Goal: Information Seeking & Learning: Find specific fact

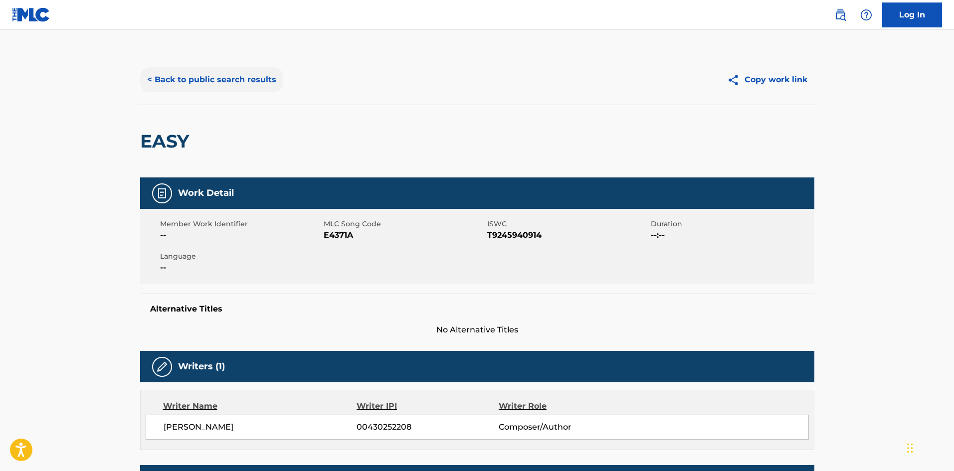
click at [238, 86] on button "< Back to public search results" at bounding box center [211, 79] width 143 height 25
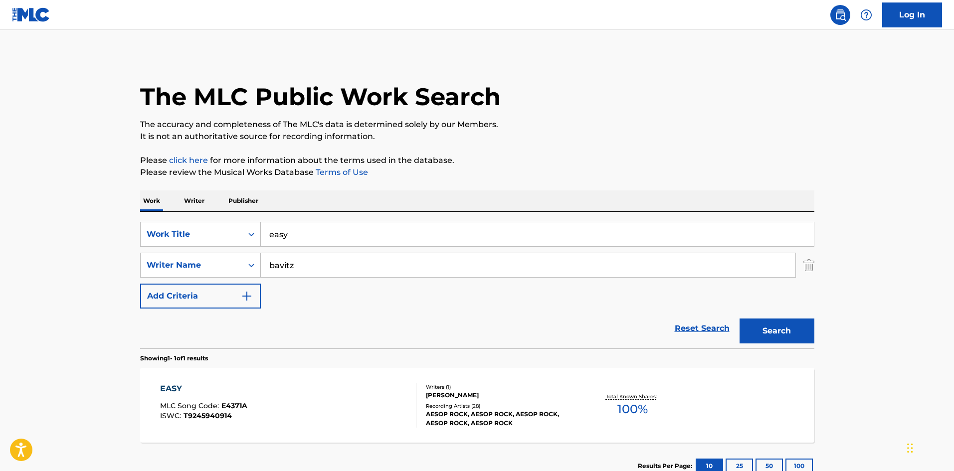
click at [284, 242] on input "easy" at bounding box center [537, 234] width 553 height 24
type input "acid king"
click at [740, 319] on button "Search" at bounding box center [777, 331] width 75 height 25
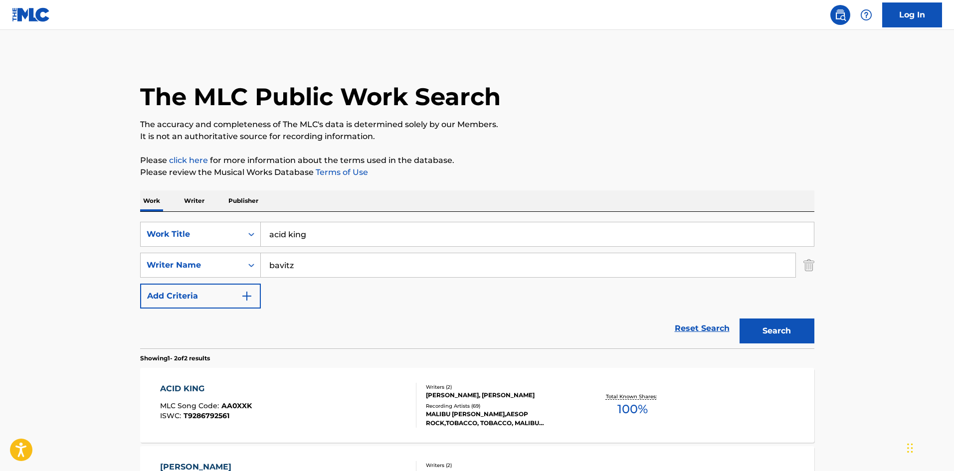
click at [450, 401] on div "Writers ( 2 ) [PERSON_NAME], [PERSON_NAME] Recording Artists ( 69 ) MALIBU [PER…" at bounding box center [496, 406] width 160 height 44
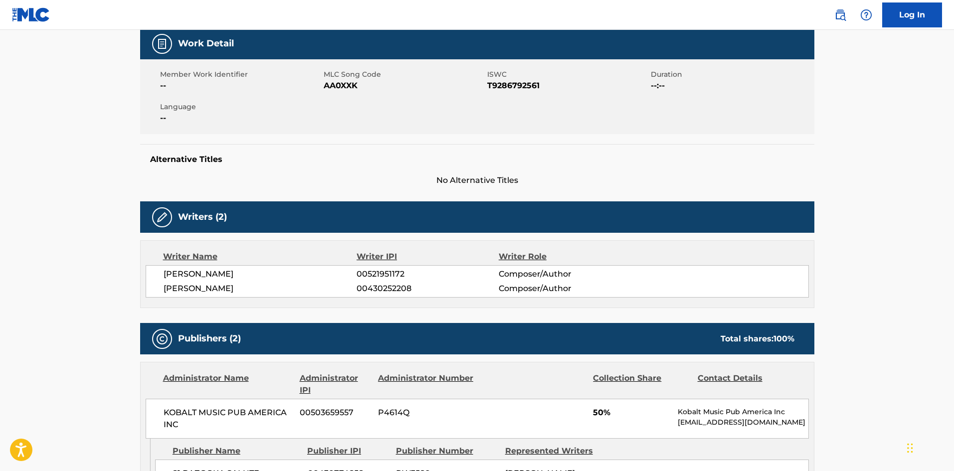
scroll to position [465, 0]
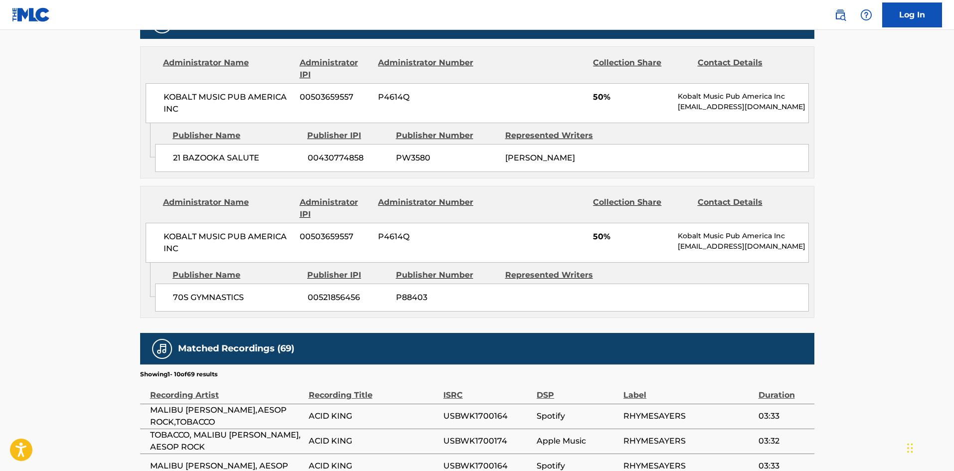
click at [180, 300] on span "70S GYMNASTICS" at bounding box center [236, 298] width 127 height 12
drag, startPoint x: 180, startPoint y: 300, endPoint x: 201, endPoint y: 299, distance: 22.0
click at [201, 299] on span "70S GYMNASTICS" at bounding box center [236, 298] width 127 height 12
copy span "70S GYMNASTICS"
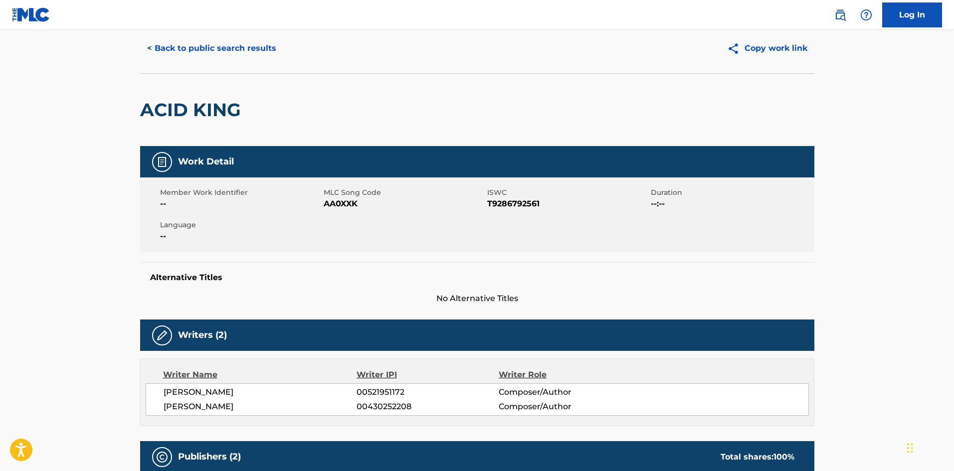
scroll to position [0, 0]
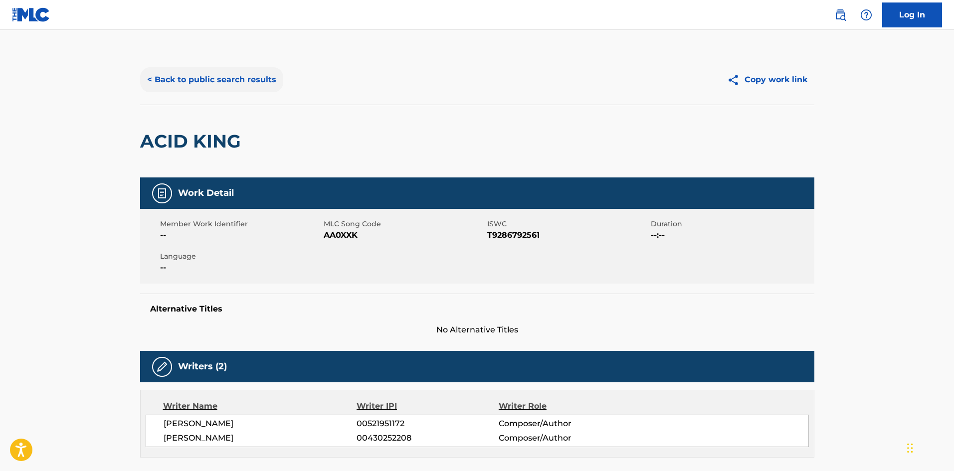
click at [221, 81] on button "< Back to public search results" at bounding box center [211, 79] width 143 height 25
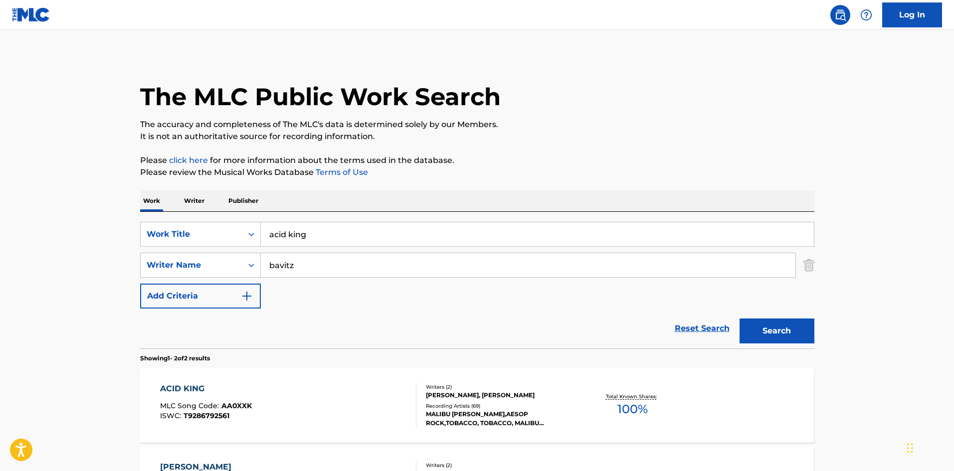
click at [339, 243] on input "acid king" at bounding box center [537, 234] width 553 height 24
click at [338, 244] on input "acid king" at bounding box center [537, 234] width 553 height 24
type input "churro"
click at [740, 319] on button "Search" at bounding box center [777, 331] width 75 height 25
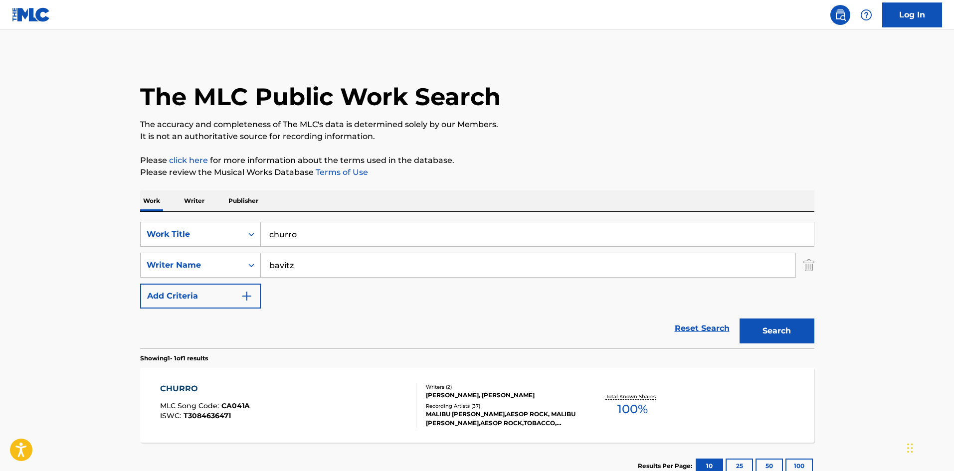
click at [473, 405] on div "Recording Artists ( 37 )" at bounding box center [501, 405] width 151 height 7
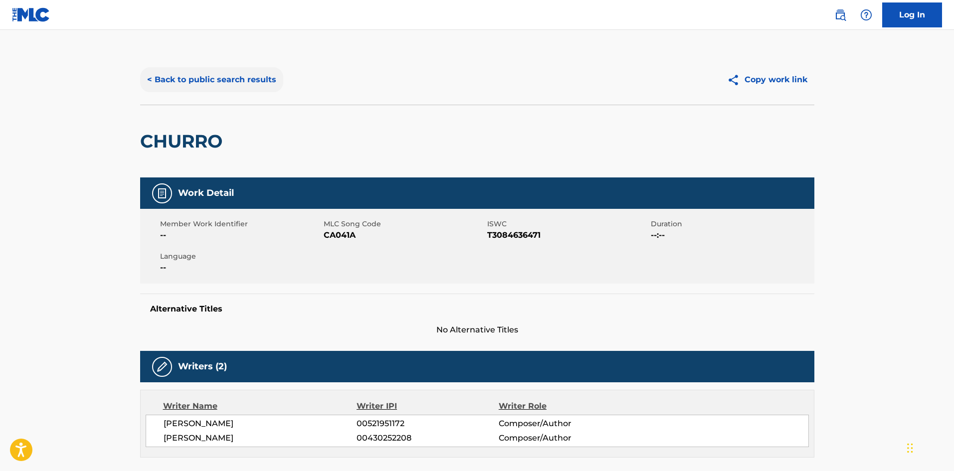
click at [225, 76] on button "< Back to public search results" at bounding box center [211, 79] width 143 height 25
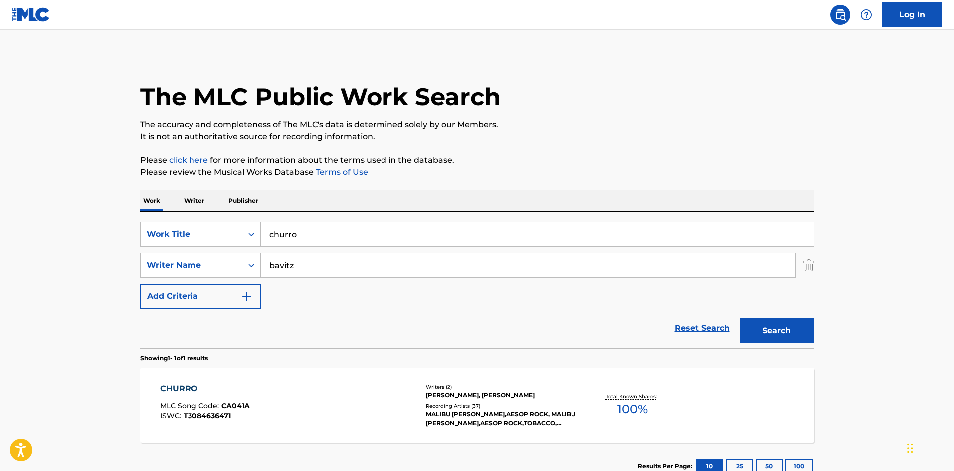
click at [368, 218] on div "SearchWithCriteriaf5469ef3-458d-4ea9-9f9b-133442a21401 Work Title churro Search…" at bounding box center [477, 280] width 674 height 137
click at [363, 228] on input "churro" at bounding box center [537, 234] width 553 height 24
type input "corn maze"
click at [740, 319] on button "Search" at bounding box center [777, 331] width 75 height 25
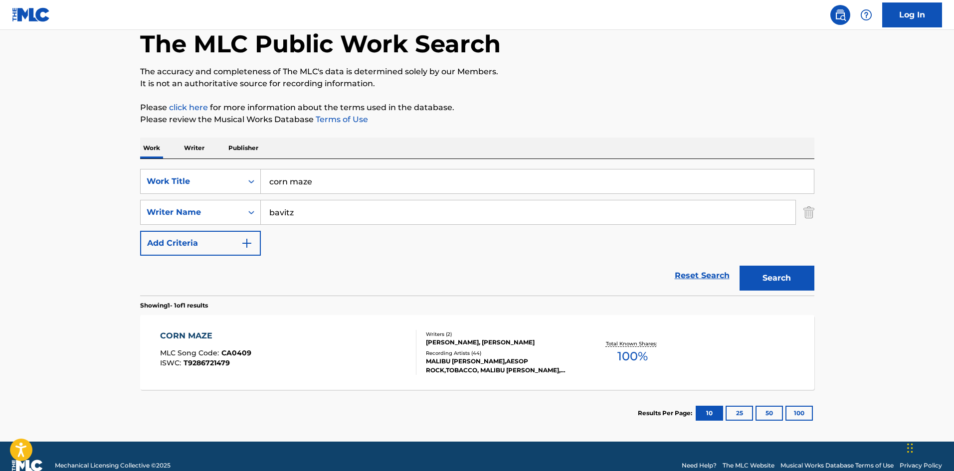
scroll to position [66, 0]
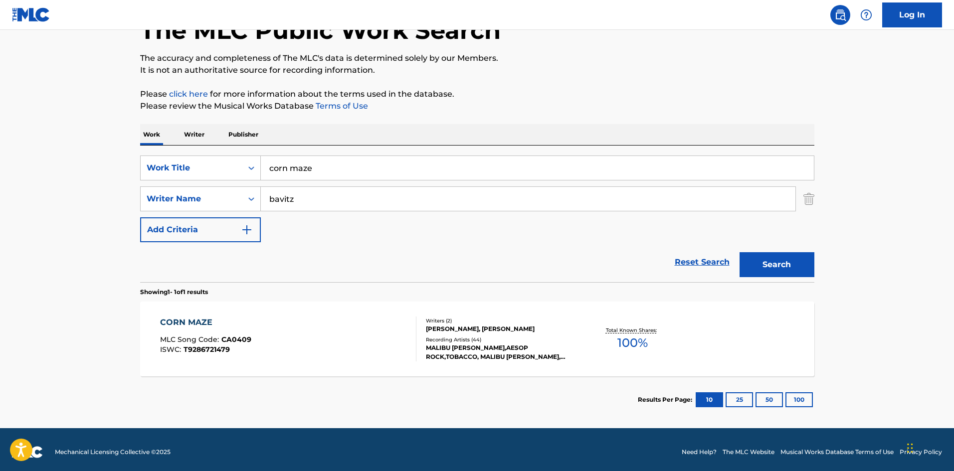
click at [479, 350] on div "MALIBU [PERSON_NAME],AESOP ROCK,TOBACCO, MALIBU [PERSON_NAME], AESOP ROCK, MALI…" at bounding box center [501, 353] width 151 height 18
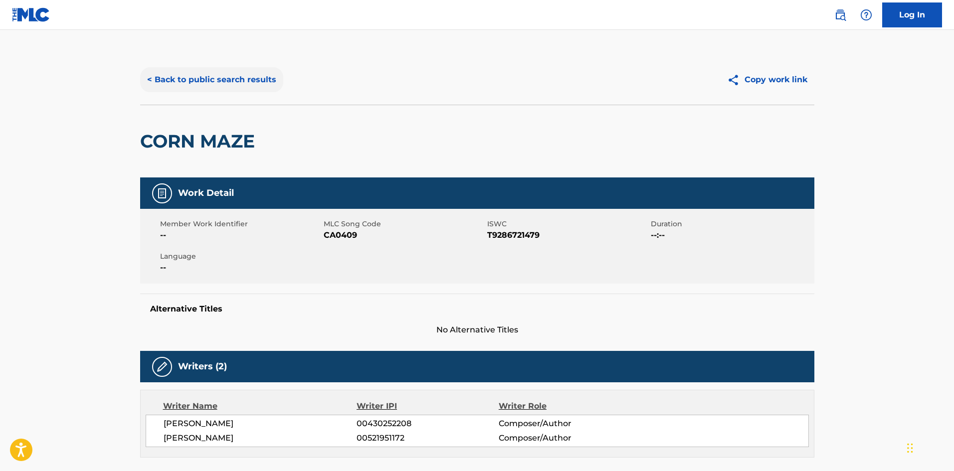
click at [192, 91] on button "< Back to public search results" at bounding box center [211, 79] width 143 height 25
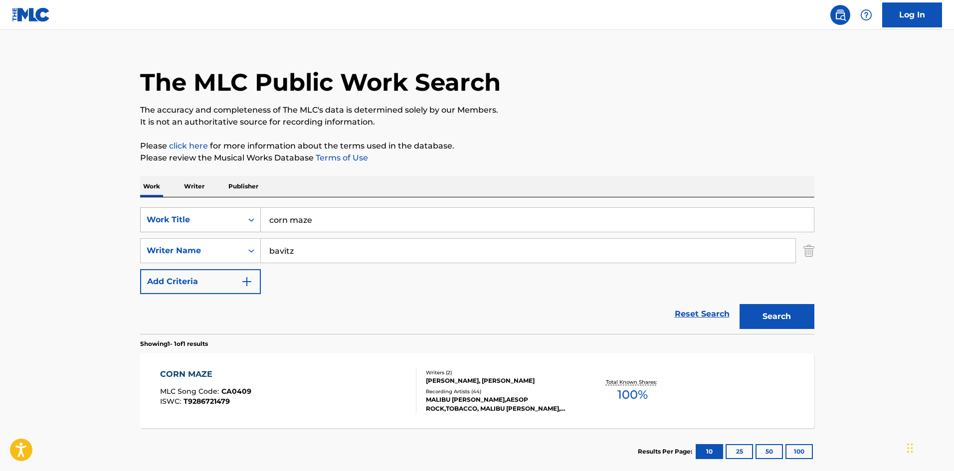
drag, startPoint x: 304, startPoint y: 220, endPoint x: 225, endPoint y: 212, distance: 78.7
click at [225, 212] on div "SearchWithCriteriaf5469ef3-458d-4ea9-9f9b-133442a21401 Work Title corn maze" at bounding box center [477, 219] width 674 height 25
type input "dirt"
click at [740, 304] on button "Search" at bounding box center [777, 316] width 75 height 25
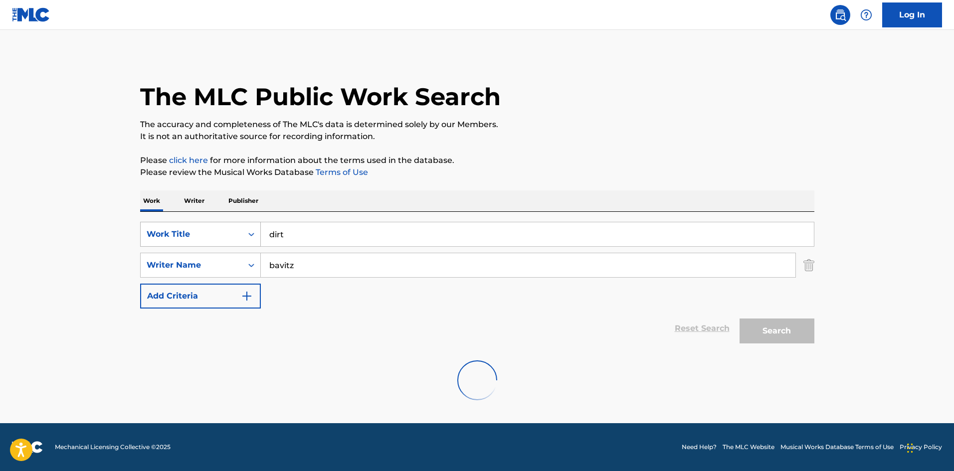
scroll to position [0, 0]
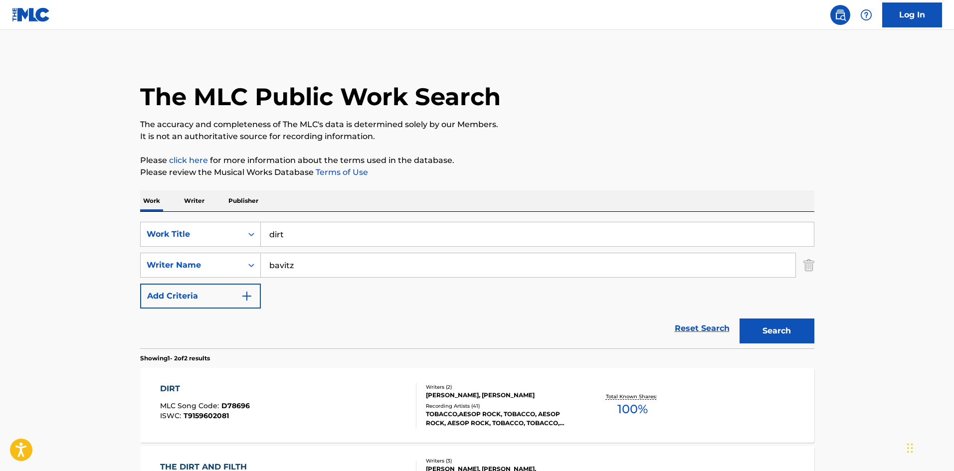
click at [473, 401] on div "Writers ( 2 ) [PERSON_NAME], [PERSON_NAME] Recording Artists ( 41 ) TOBACCO,AES…" at bounding box center [496, 406] width 160 height 44
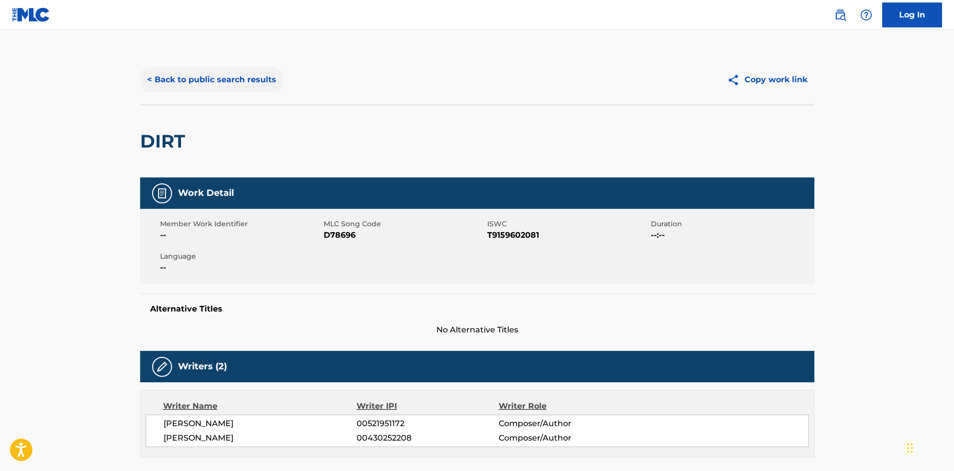
click at [220, 75] on button "< Back to public search results" at bounding box center [211, 79] width 143 height 25
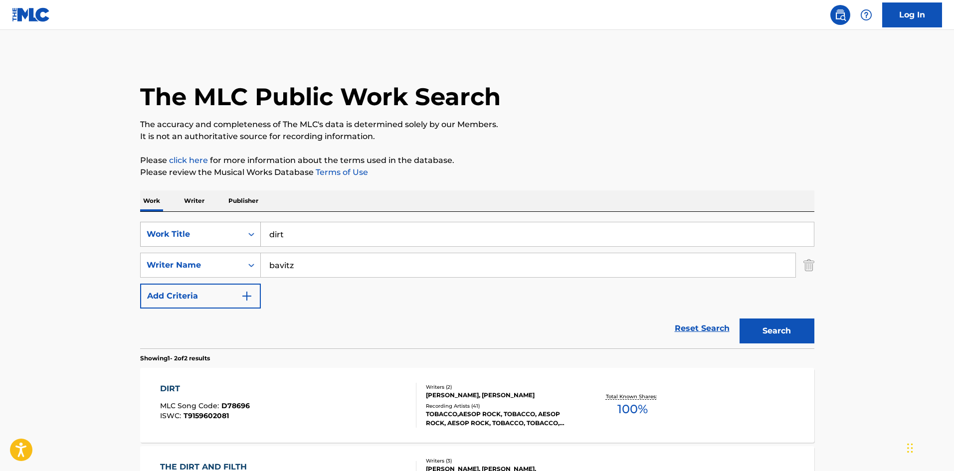
drag, startPoint x: 298, startPoint y: 235, endPoint x: 250, endPoint y: 235, distance: 47.9
click at [250, 236] on div "SearchWithCriteriaf5469ef3-458d-4ea9-9f9b-133442a21401 Work Title dirt" at bounding box center [477, 234] width 674 height 25
type input "dog years"
click at [740, 319] on button "Search" at bounding box center [777, 331] width 75 height 25
click at [485, 422] on div "MALIBU [PERSON_NAME],AESOP ROCK, MALIBU [PERSON_NAME],AESOP ROCK,TOBACCO, MALIB…" at bounding box center [501, 419] width 151 height 18
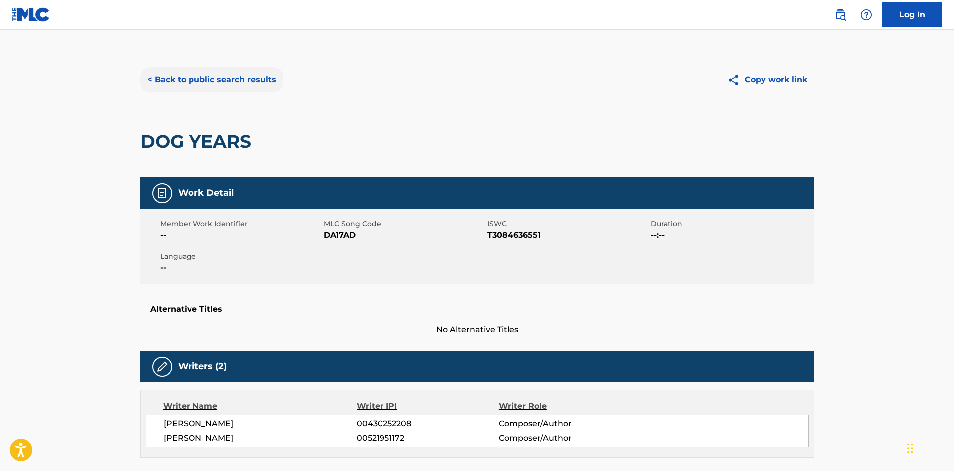
click at [227, 90] on button "< Back to public search results" at bounding box center [211, 79] width 143 height 25
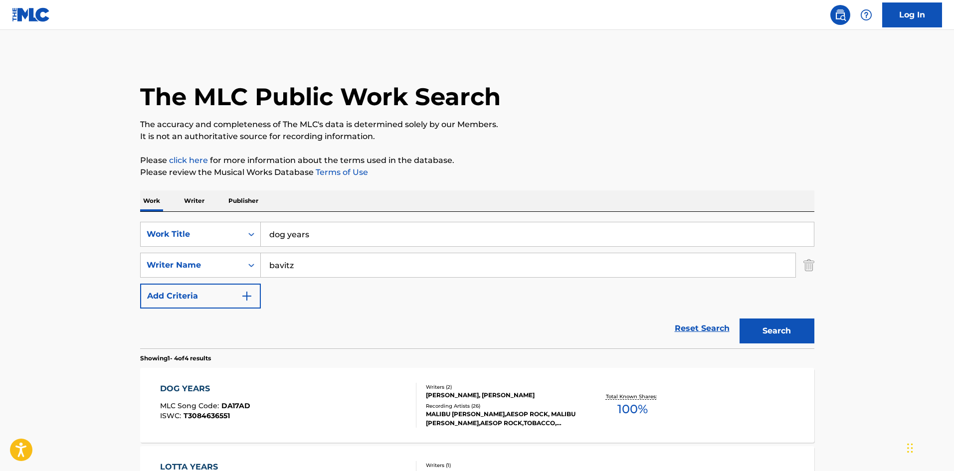
drag, startPoint x: 314, startPoint y: 230, endPoint x: 265, endPoint y: 243, distance: 50.1
click at [266, 243] on input "dog years" at bounding box center [537, 234] width 553 height 24
type input "purple [PERSON_NAME]"
click at [740, 319] on button "Search" at bounding box center [777, 331] width 75 height 25
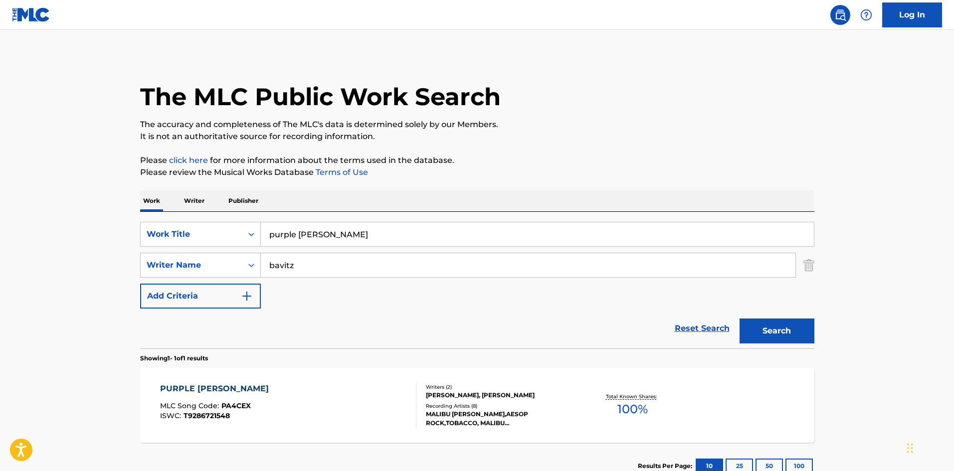
click at [471, 412] on div "MALIBU [PERSON_NAME],AESOP ROCK,TOBACCO, MALIBU [PERSON_NAME],AESOP ROCK,TOBACC…" at bounding box center [501, 419] width 151 height 18
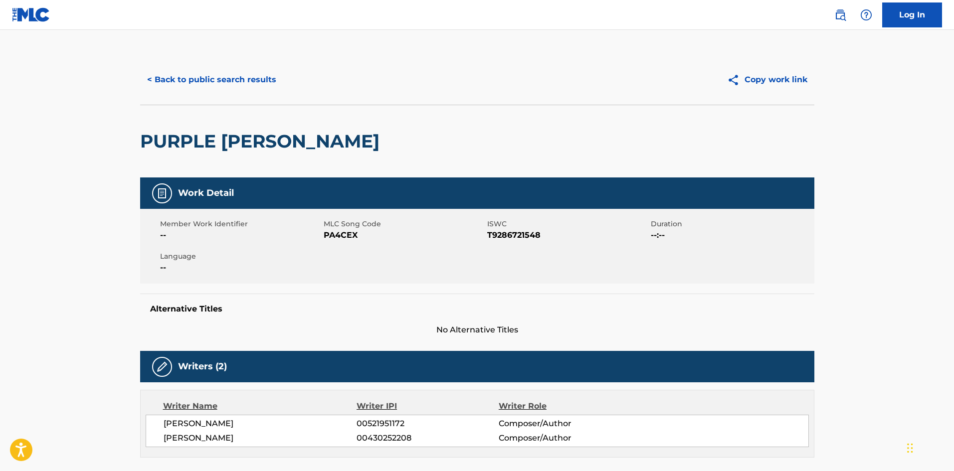
click at [261, 92] on div "< Back to public search results Copy work link" at bounding box center [477, 80] width 674 height 50
click at [253, 81] on button "< Back to public search results" at bounding box center [211, 79] width 143 height 25
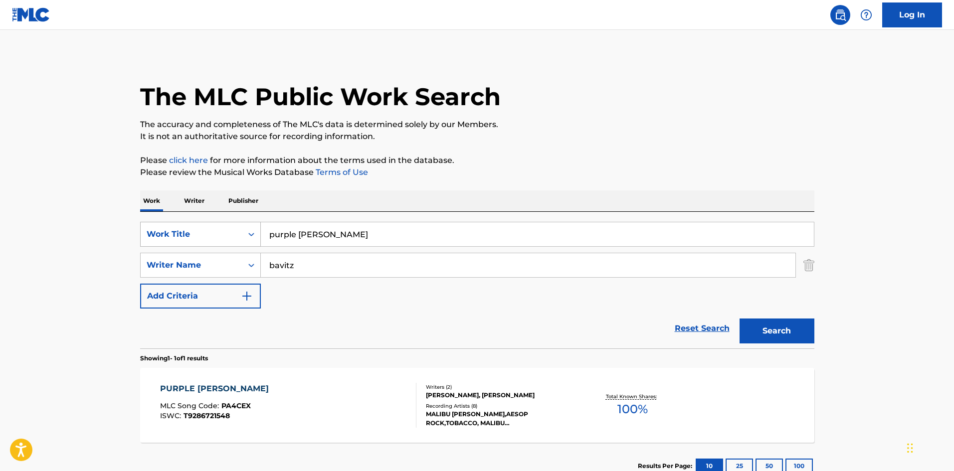
drag, startPoint x: 337, startPoint y: 235, endPoint x: 152, endPoint y: 240, distance: 184.6
click at [152, 240] on div "SearchWithCriteriaf5469ef3-458d-4ea9-9f9b-133442a21401 Work Title purple [PERSO…" at bounding box center [477, 234] width 674 height 25
type input "save our ship"
click at [740, 319] on button "Search" at bounding box center [777, 331] width 75 height 25
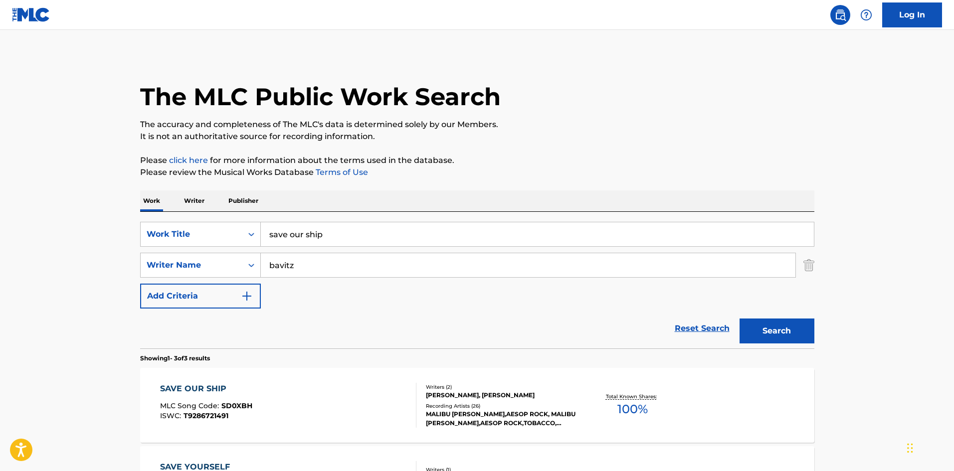
click at [483, 420] on div "MALIBU [PERSON_NAME],AESOP ROCK, MALIBU [PERSON_NAME],AESOP ROCK,TOBACCO, MALIB…" at bounding box center [501, 419] width 151 height 18
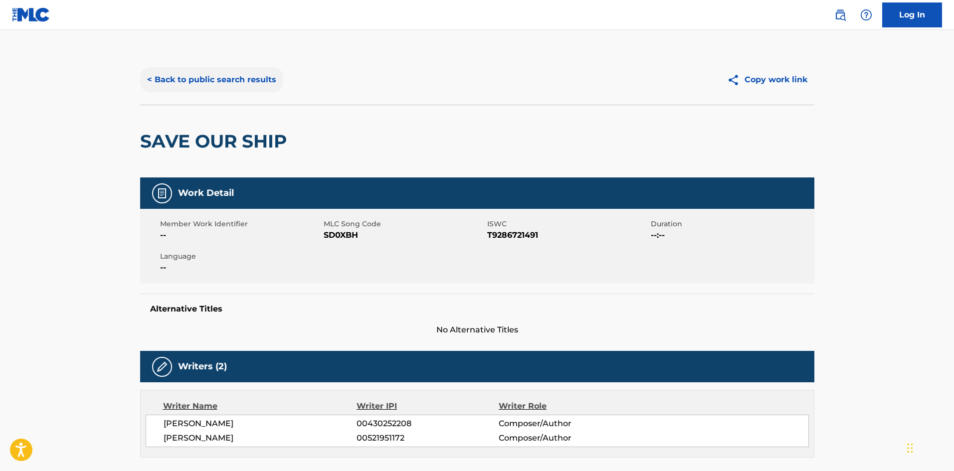
click at [213, 81] on button "< Back to public search results" at bounding box center [211, 79] width 143 height 25
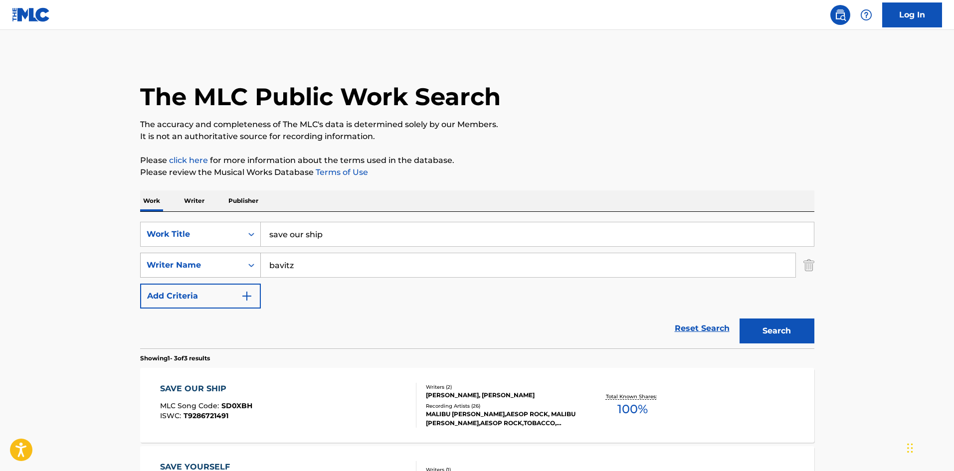
drag, startPoint x: 342, startPoint y: 241, endPoint x: 225, endPoint y: 253, distance: 117.9
click at [225, 253] on div "SearchWithCriteriaf5469ef3-458d-4ea9-9f9b-133442a21401 Work Title save our ship…" at bounding box center [477, 265] width 674 height 87
type input "suicide big"
click at [740, 319] on button "Search" at bounding box center [777, 331] width 75 height 25
click at [459, 404] on div "Recording Artists ( 28 )" at bounding box center [501, 405] width 151 height 7
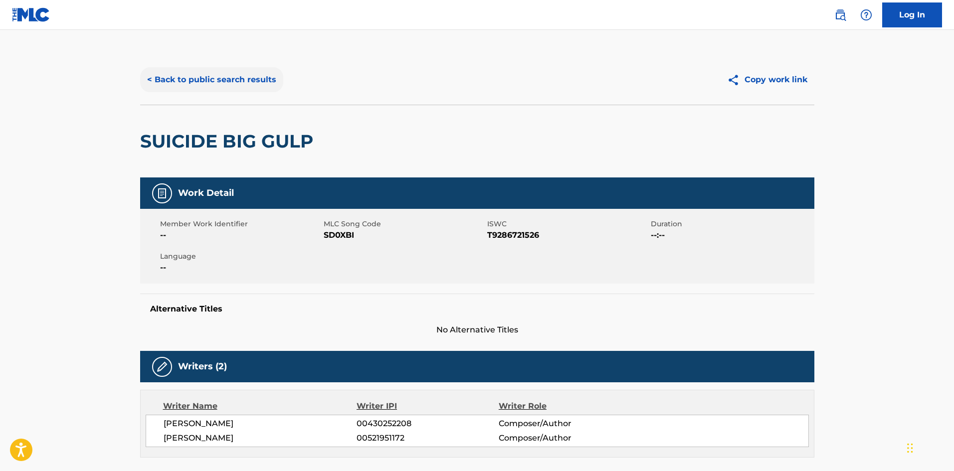
click at [258, 82] on button "< Back to public search results" at bounding box center [211, 79] width 143 height 25
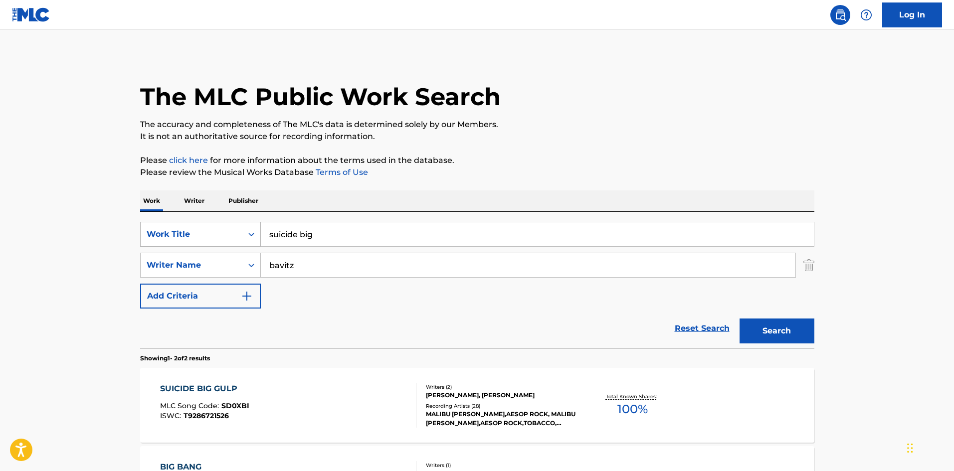
drag, startPoint x: 326, startPoint y: 231, endPoint x: 225, endPoint y: 237, distance: 100.9
click at [225, 238] on div "SearchWithCriteriaf5469ef3-458d-4ea9-9f9b-133442a21401 Work Title suicide big" at bounding box center [477, 234] width 674 height 25
type input "sword box"
click at [740, 319] on button "Search" at bounding box center [777, 331] width 75 height 25
click at [470, 414] on div "MALIBU [PERSON_NAME],AESOP ROCK, MALIBU [PERSON_NAME],AESOP ROCK,TOBACCO, MALIB…" at bounding box center [501, 419] width 151 height 18
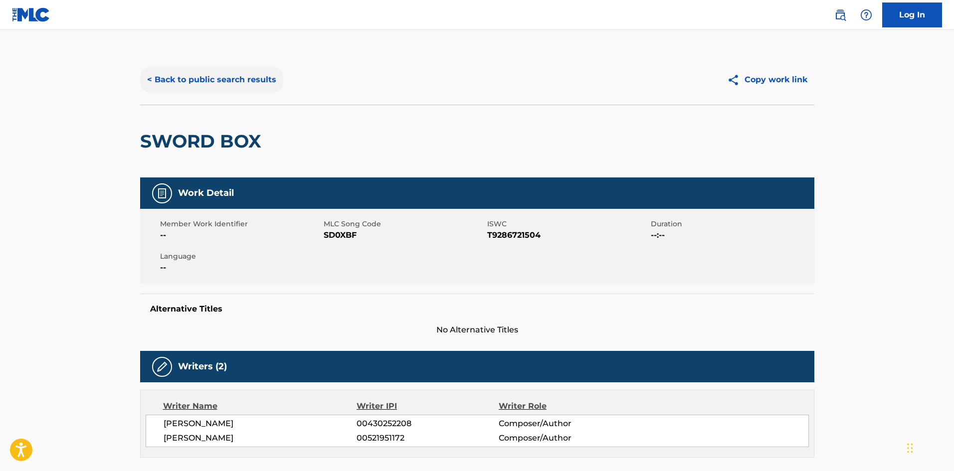
click at [229, 75] on button "< Back to public search results" at bounding box center [211, 79] width 143 height 25
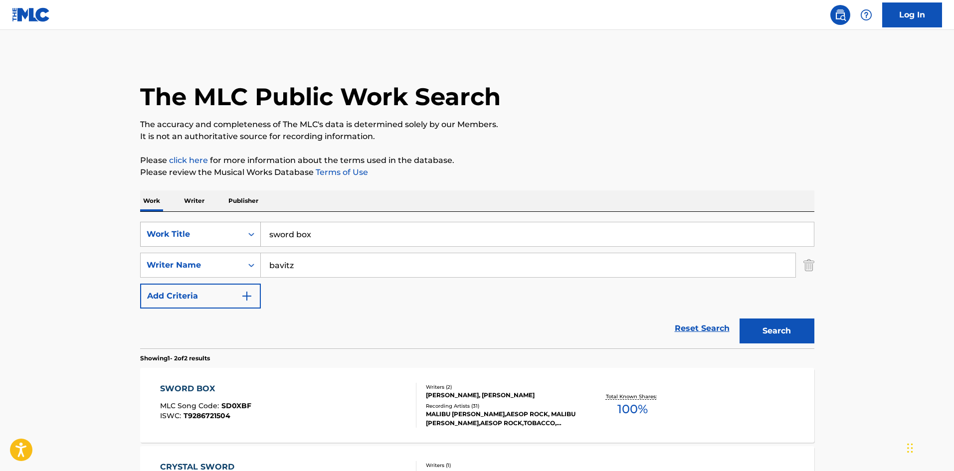
drag, startPoint x: 348, startPoint y: 235, endPoint x: 184, endPoint y: 233, distance: 164.1
click at [184, 233] on div "SearchWithCriteriaf5469ef3-458d-4ea9-9f9b-133442a21401 Work Title sword box" at bounding box center [477, 234] width 674 height 25
type input "[DATE]"
click at [740, 319] on button "Search" at bounding box center [777, 331] width 75 height 25
click at [447, 415] on div "MALIBU [PERSON_NAME],AESOP ROCK,TOBACCO, MALIBU [PERSON_NAME],AESOP ROCK, MALIB…" at bounding box center [501, 419] width 151 height 18
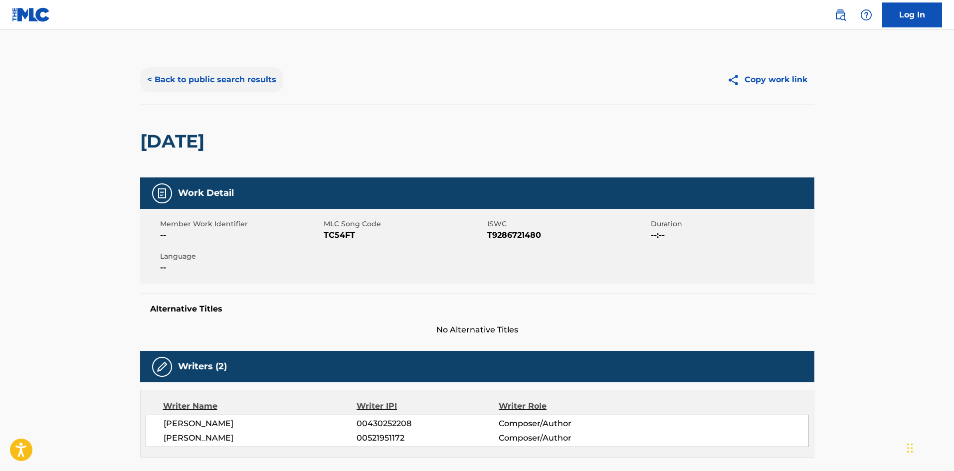
click at [266, 88] on button "< Back to public search results" at bounding box center [211, 79] width 143 height 25
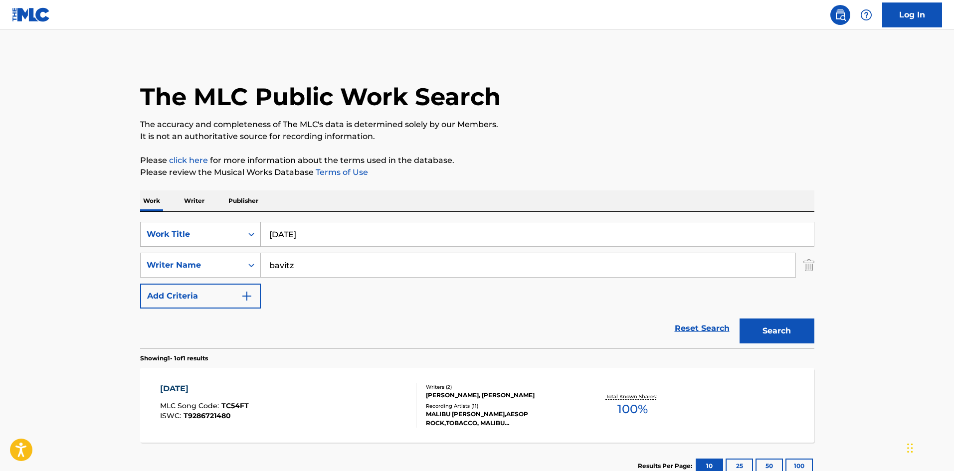
drag, startPoint x: 303, startPoint y: 229, endPoint x: 170, endPoint y: 228, distance: 132.7
click at [170, 229] on div "SearchWithCriteriaf5469ef3-458d-4ea9-9f9b-133442a21401 Work Title [DATE]" at bounding box center [477, 234] width 674 height 25
type input "13"
click at [740, 319] on button "Search" at bounding box center [777, 331] width 75 height 25
click at [493, 432] on div "1 + 1 = 13 MLC Song Code : 1D4K5M ISWC : T3084636426 Writers ( 2 ) [PERSON_NAME…" at bounding box center [477, 405] width 674 height 75
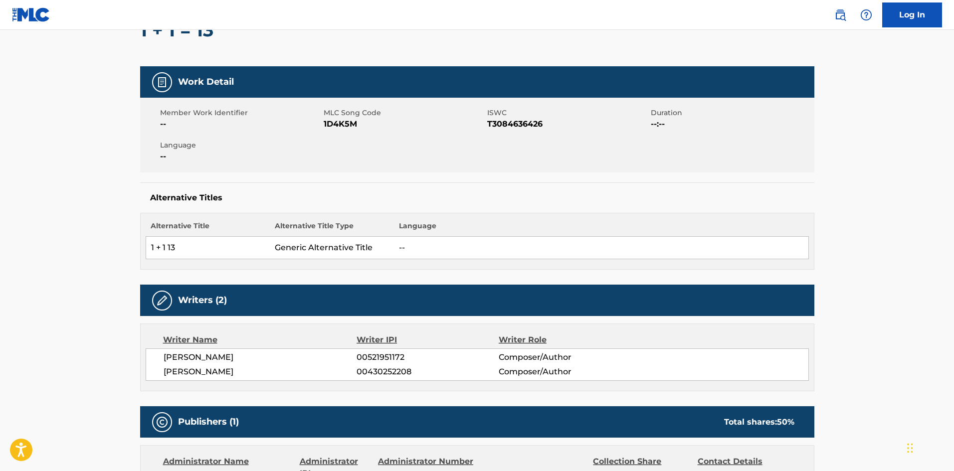
scroll to position [333, 0]
